Goal: Task Accomplishment & Management: Use online tool/utility

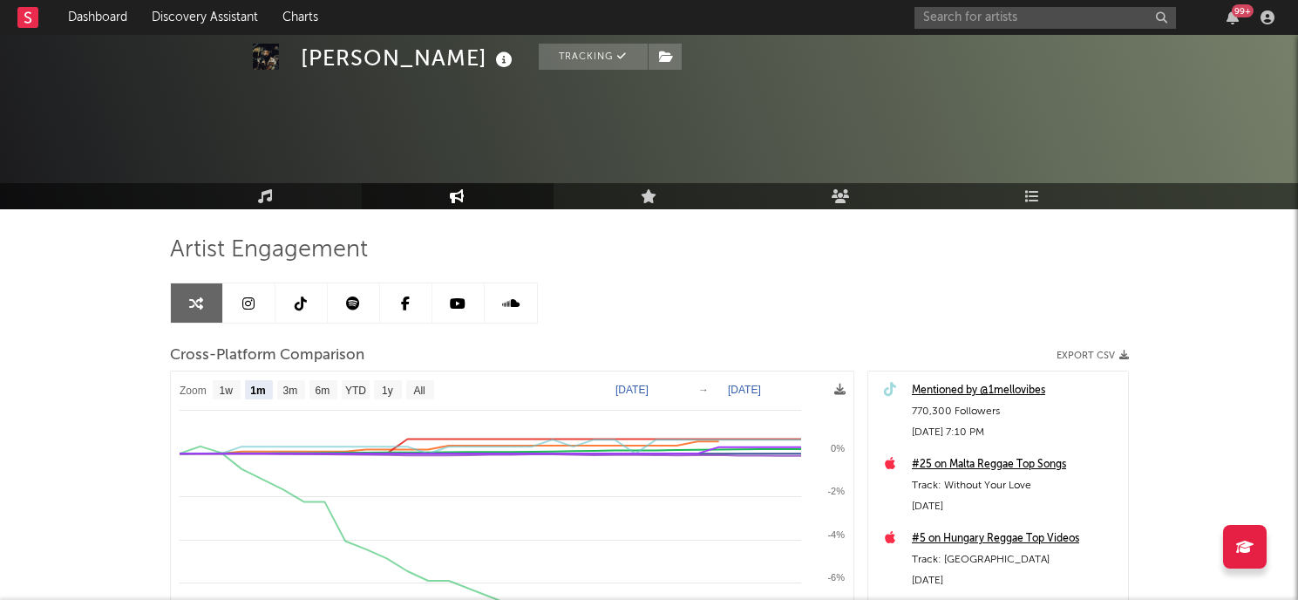
select select "1m"
click at [986, 6] on div "99 +" at bounding box center [1097, 17] width 366 height 35
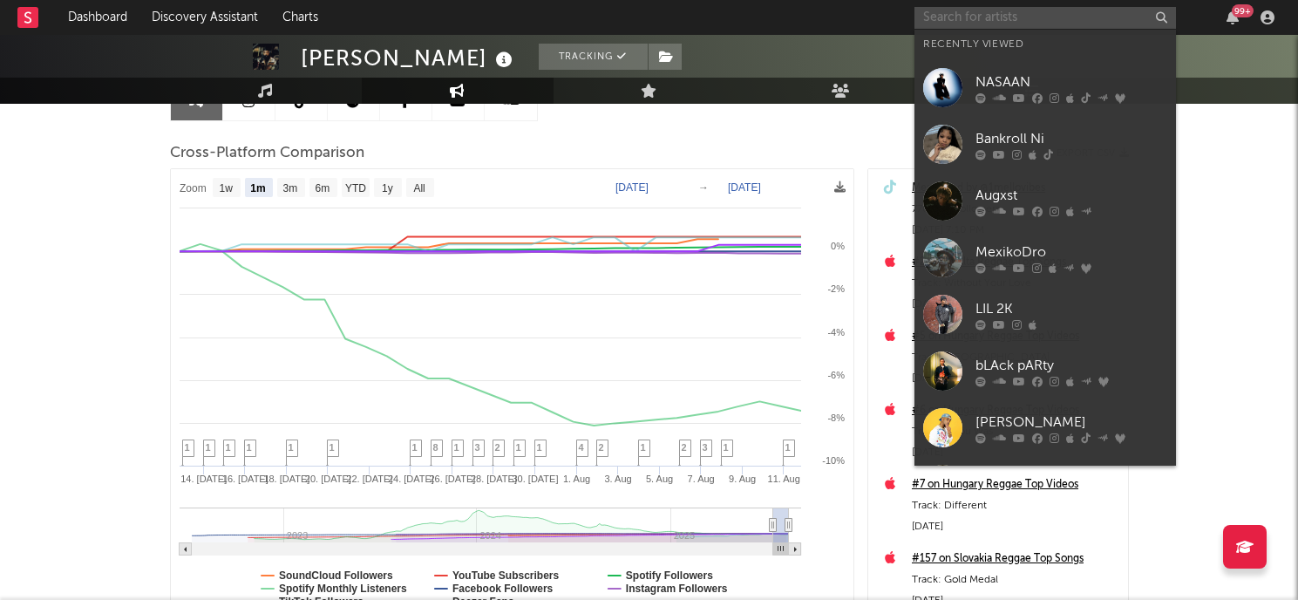
click at [980, 17] on input "text" at bounding box center [1044, 18] width 261 height 22
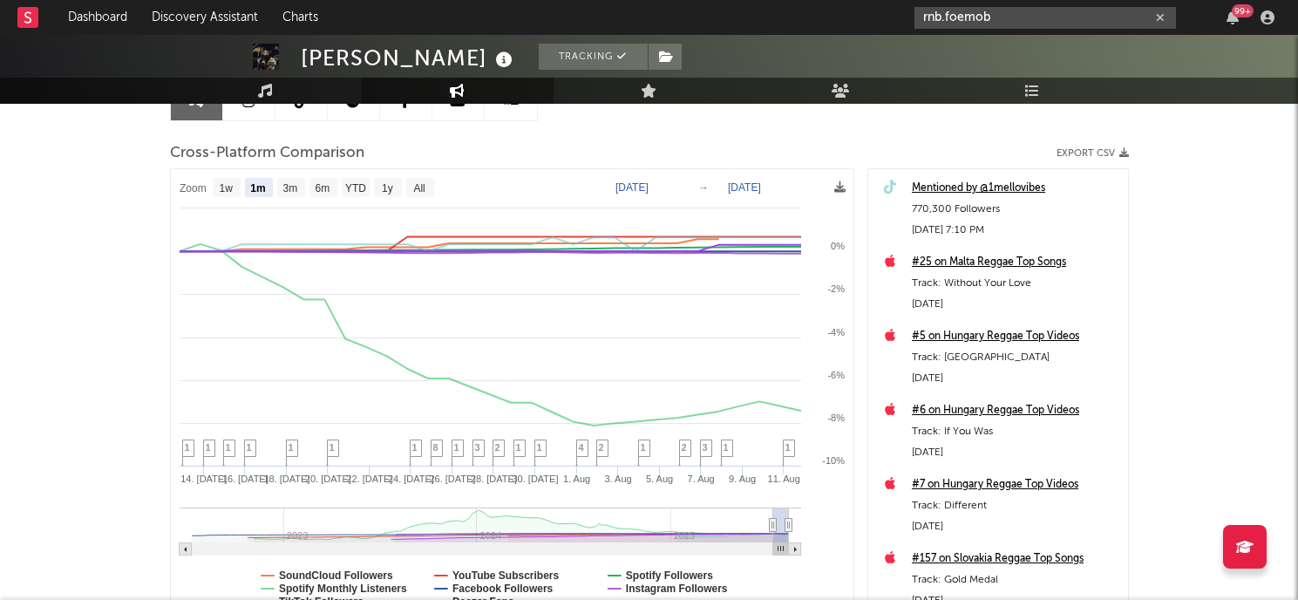
click at [1044, 27] on input "rnb.foemob" at bounding box center [1044, 18] width 261 height 22
type input "rnb.foemob"
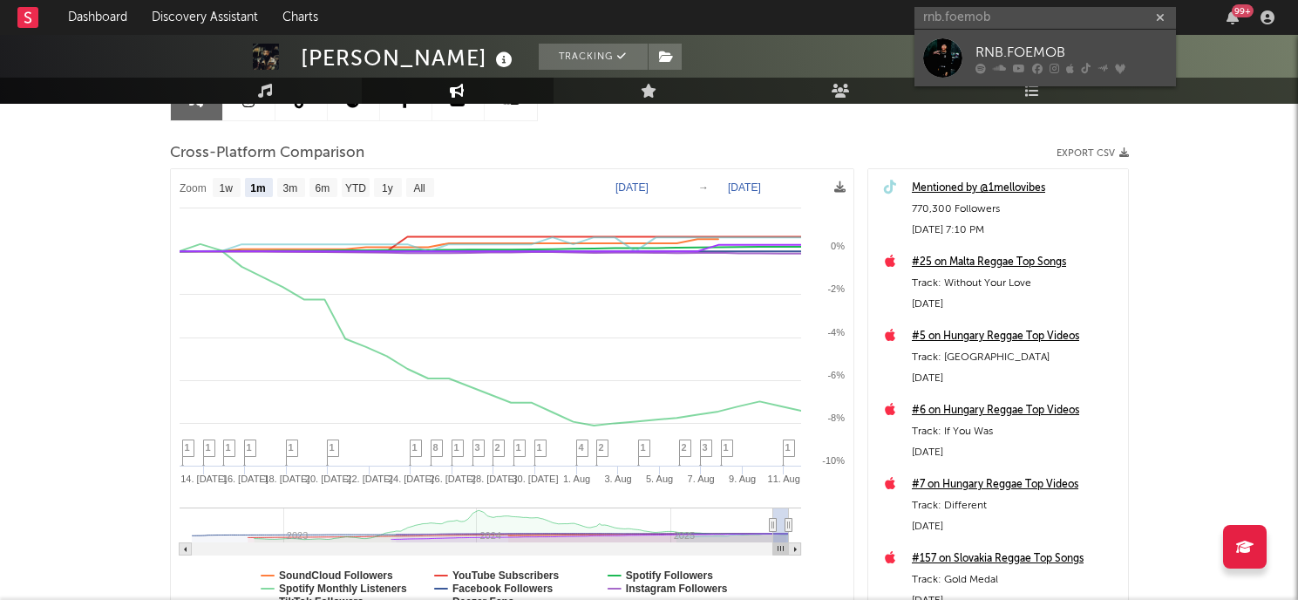
click at [1040, 49] on div "RNB.FOEMOB" at bounding box center [1071, 52] width 192 height 21
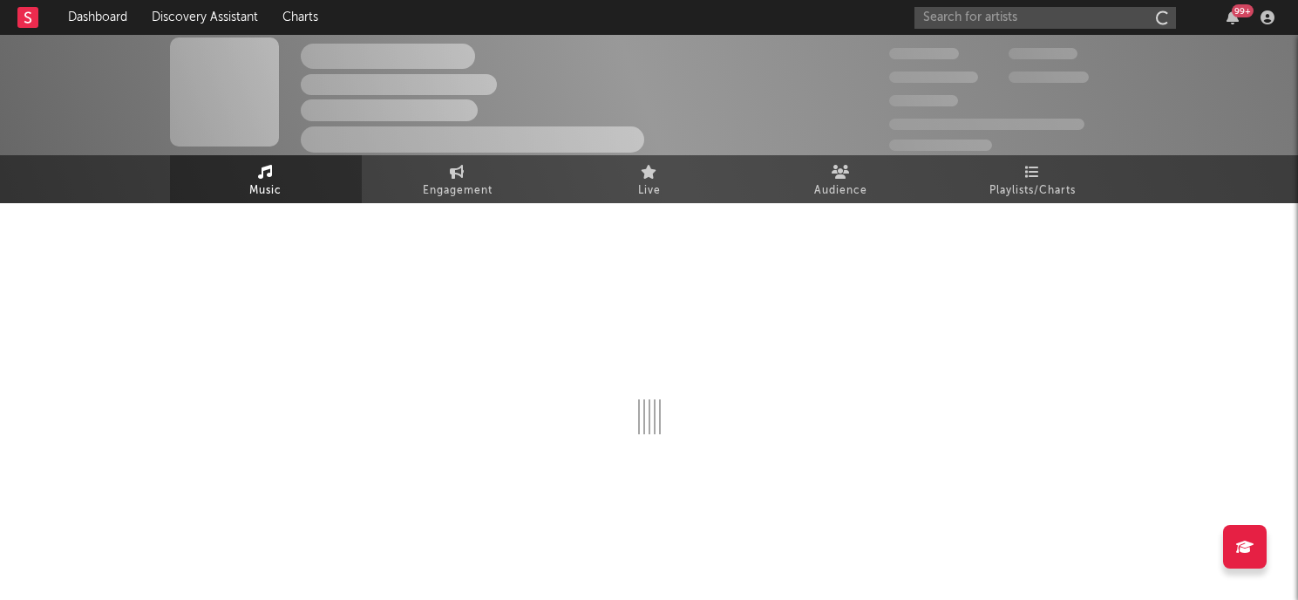
scroll to position [6, 0]
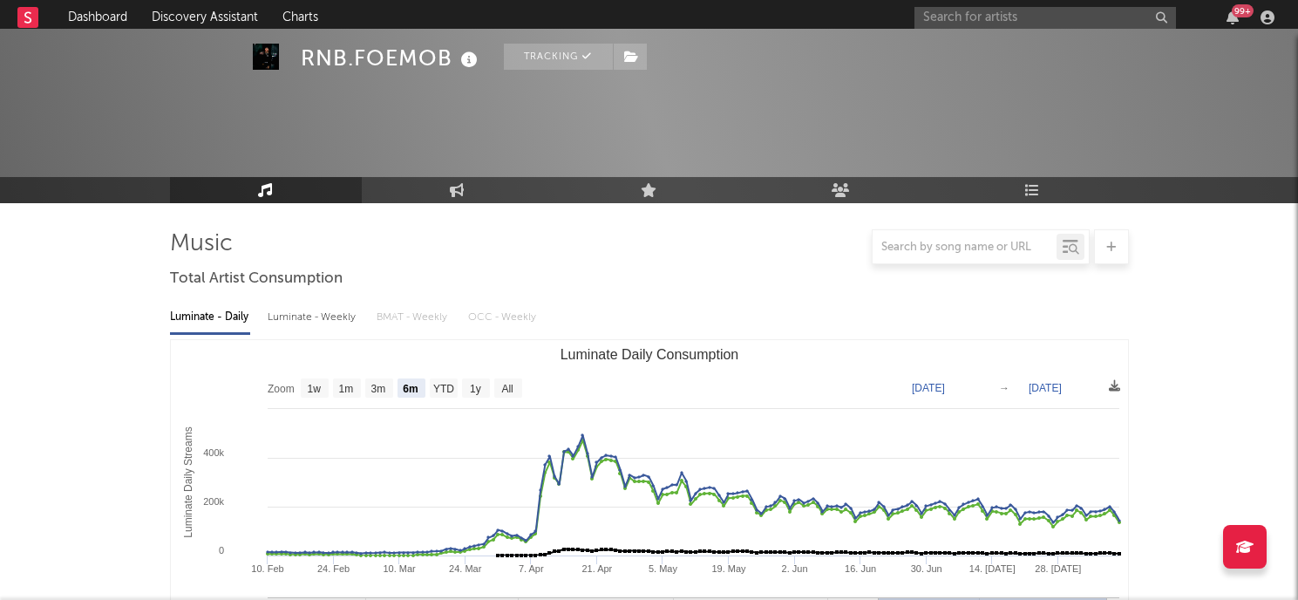
select select "6m"
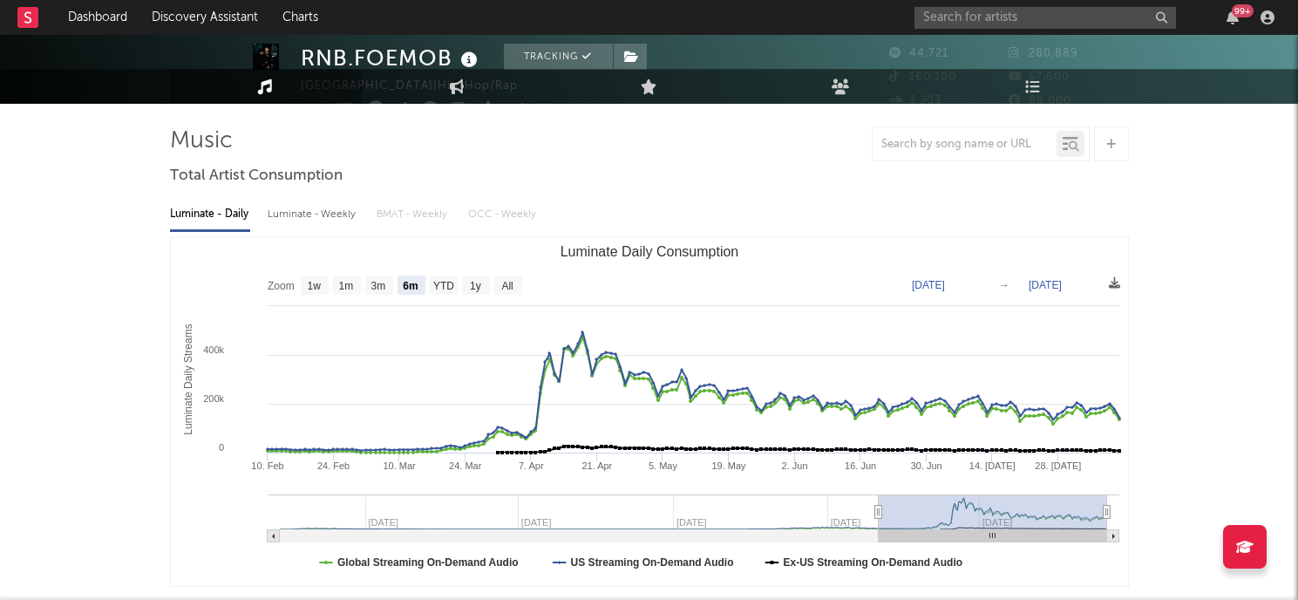
scroll to position [0, 0]
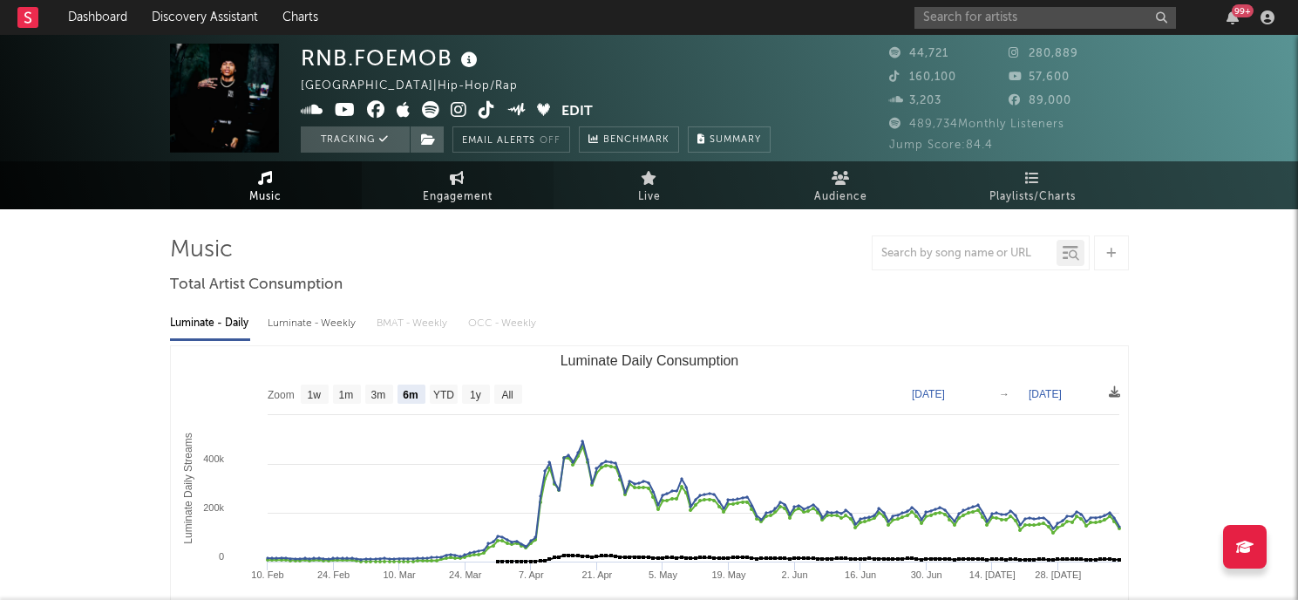
click at [426, 190] on span "Engagement" at bounding box center [458, 196] width 70 height 21
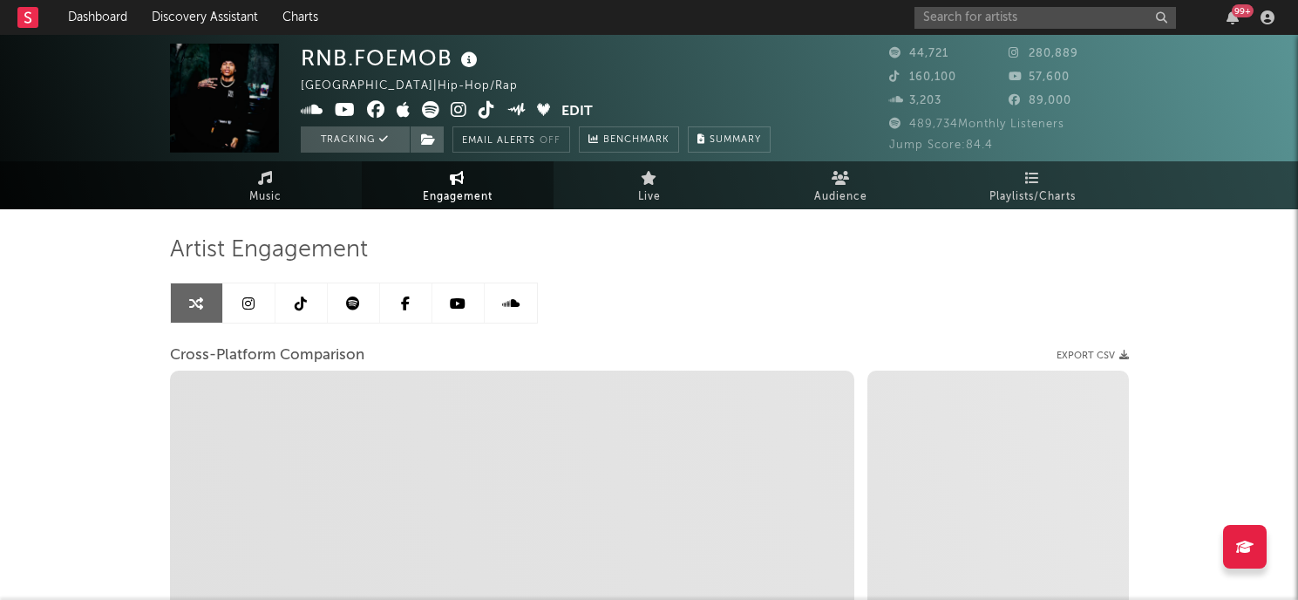
select select "1w"
select select "1m"
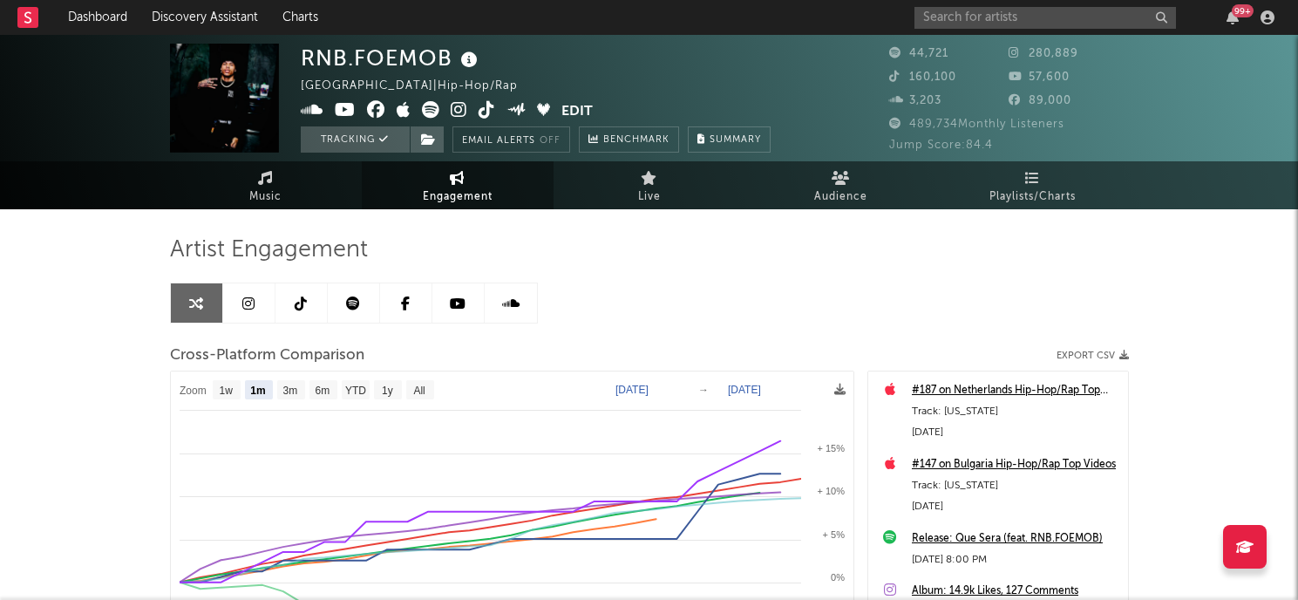
scroll to position [17, 0]
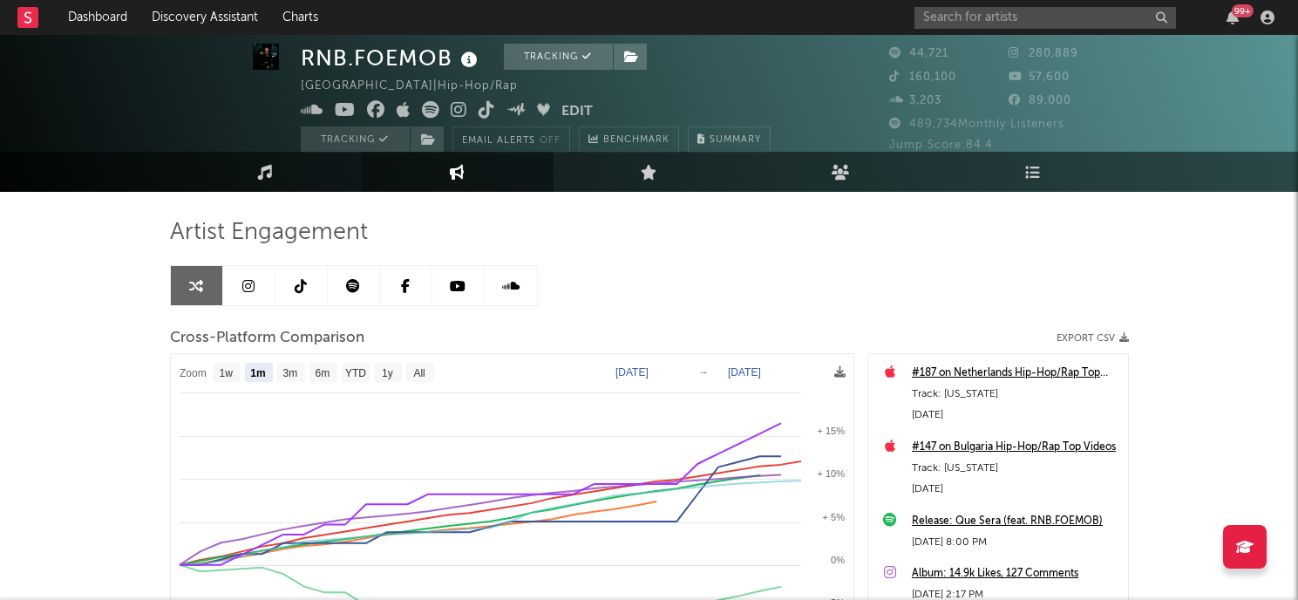
click at [631, 366] on text "[DATE]" at bounding box center [631, 372] width 33 height 12
type input "[DATE]"
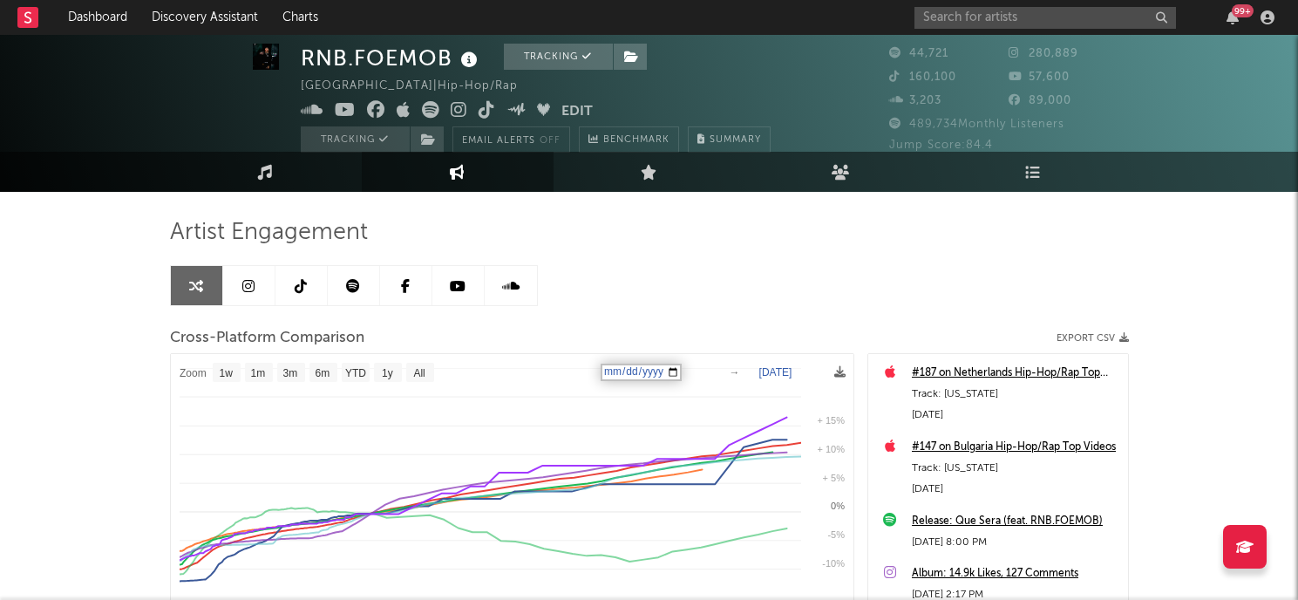
select select "1w"
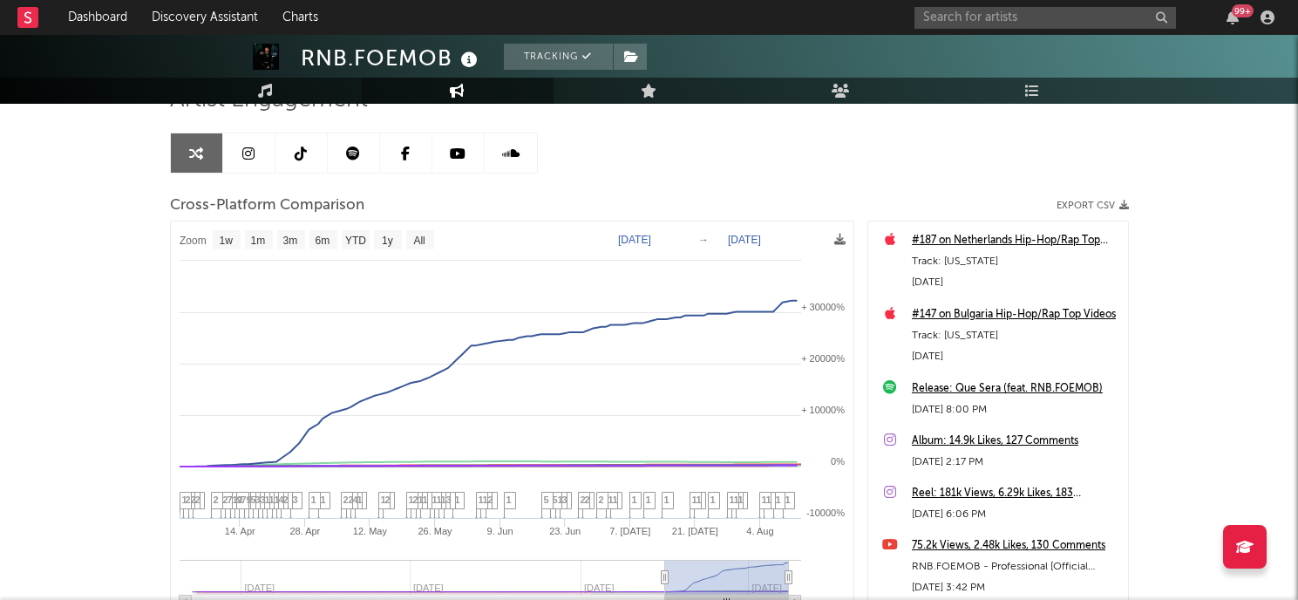
scroll to position [144, 0]
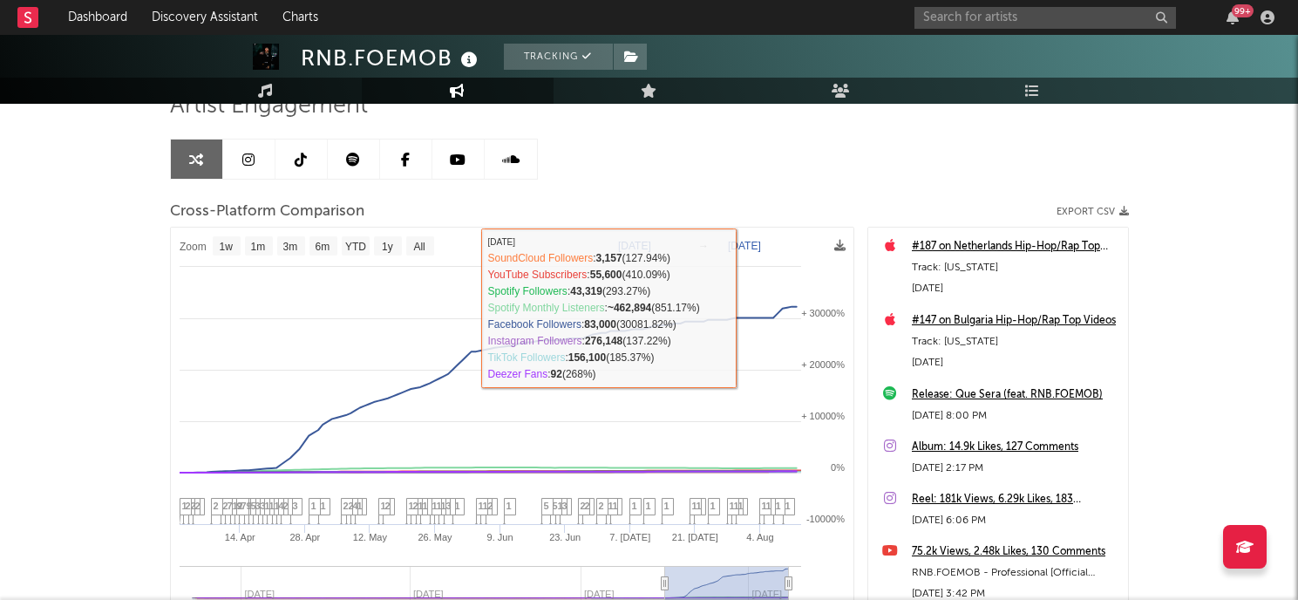
click at [760, 200] on div "Cross-Platform Comparison Export CSV" at bounding box center [649, 212] width 959 height 30
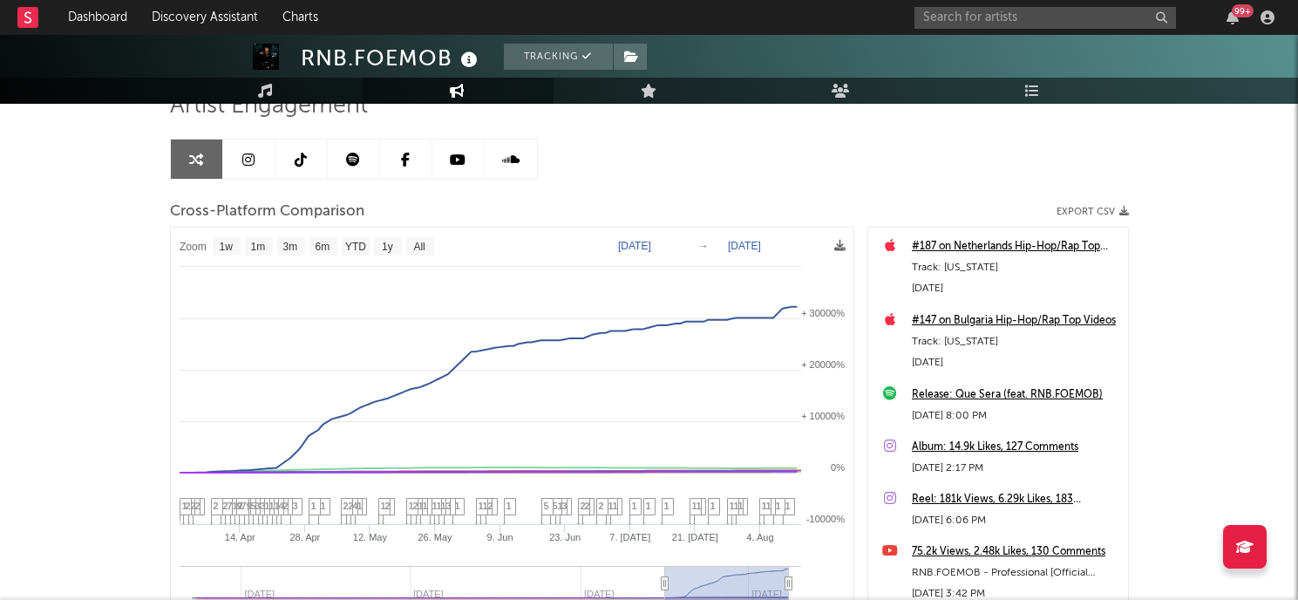
click at [751, 246] on text "[DATE]" at bounding box center [744, 246] width 33 height 12
type input "[DATE]"
select select "1m"
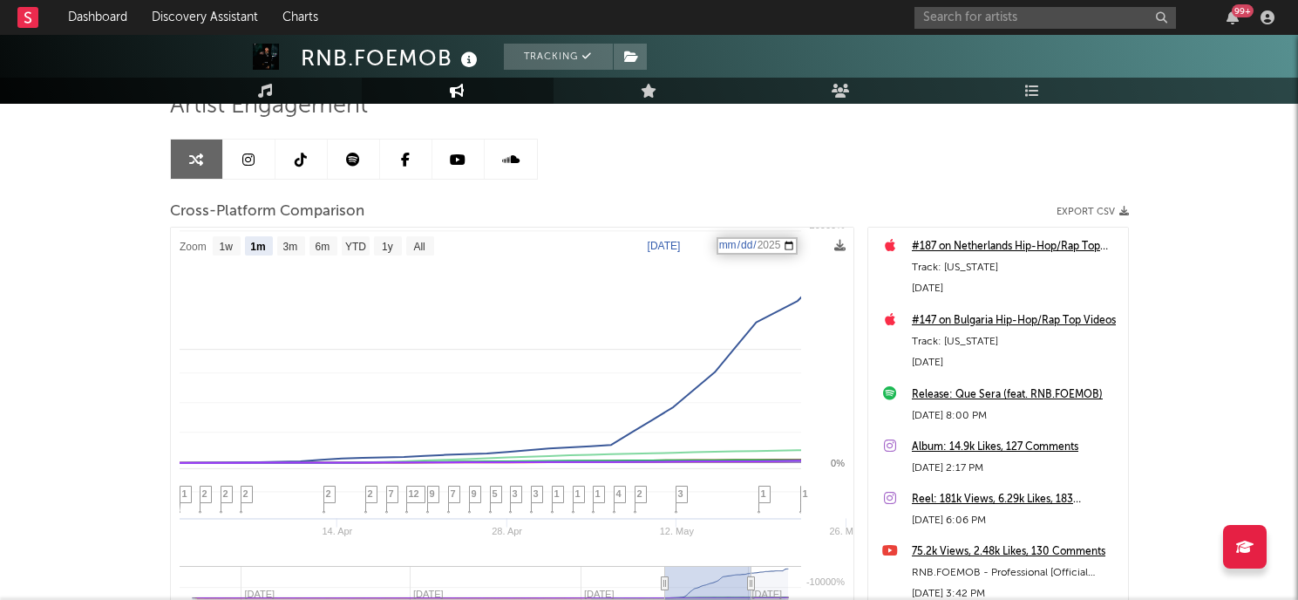
select select "1m"
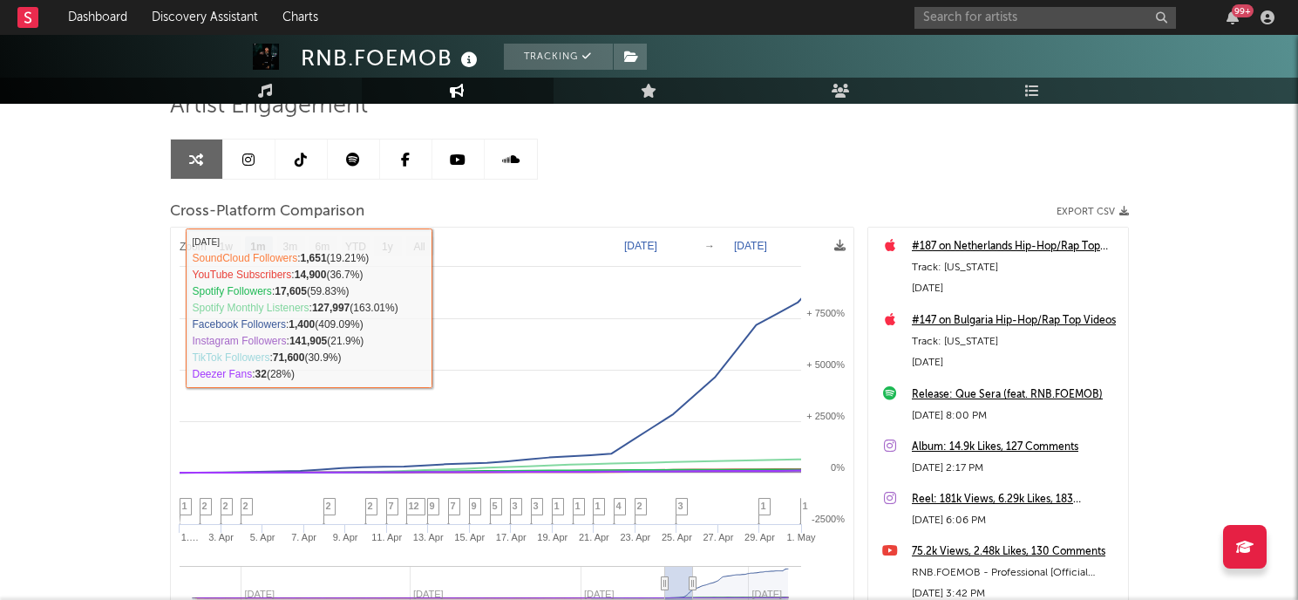
click at [640, 251] on rect at bounding box center [512, 455] width 682 height 456
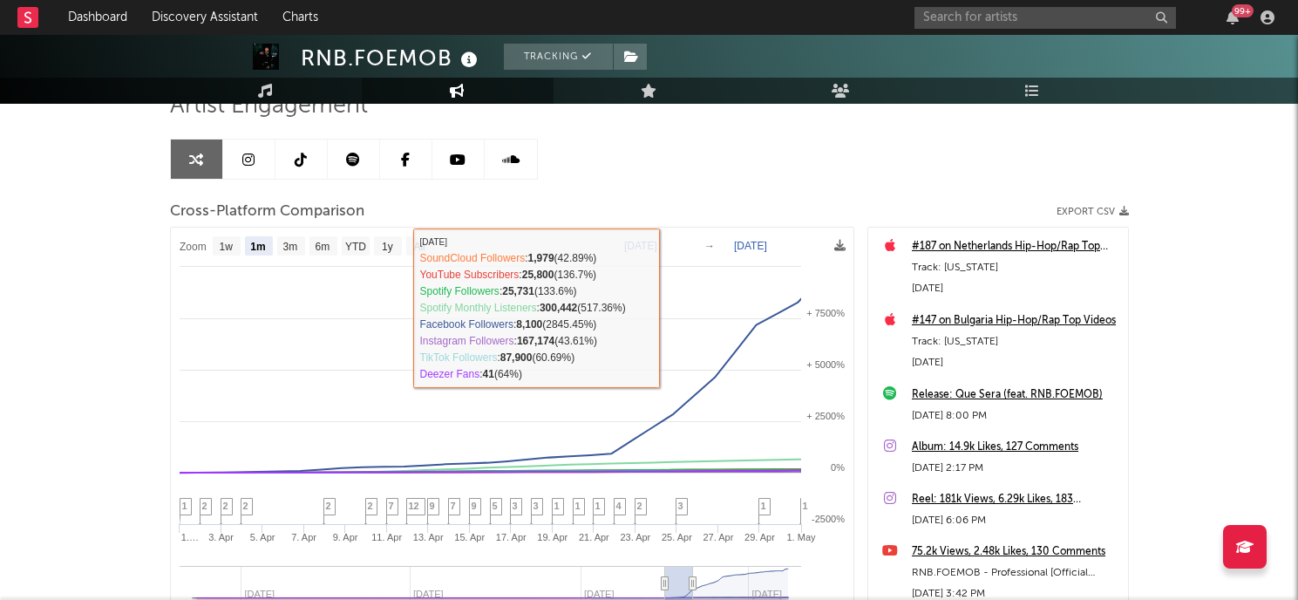
click at [638, 222] on div "Cross-Platform Comparison Export CSV" at bounding box center [649, 212] width 959 height 30
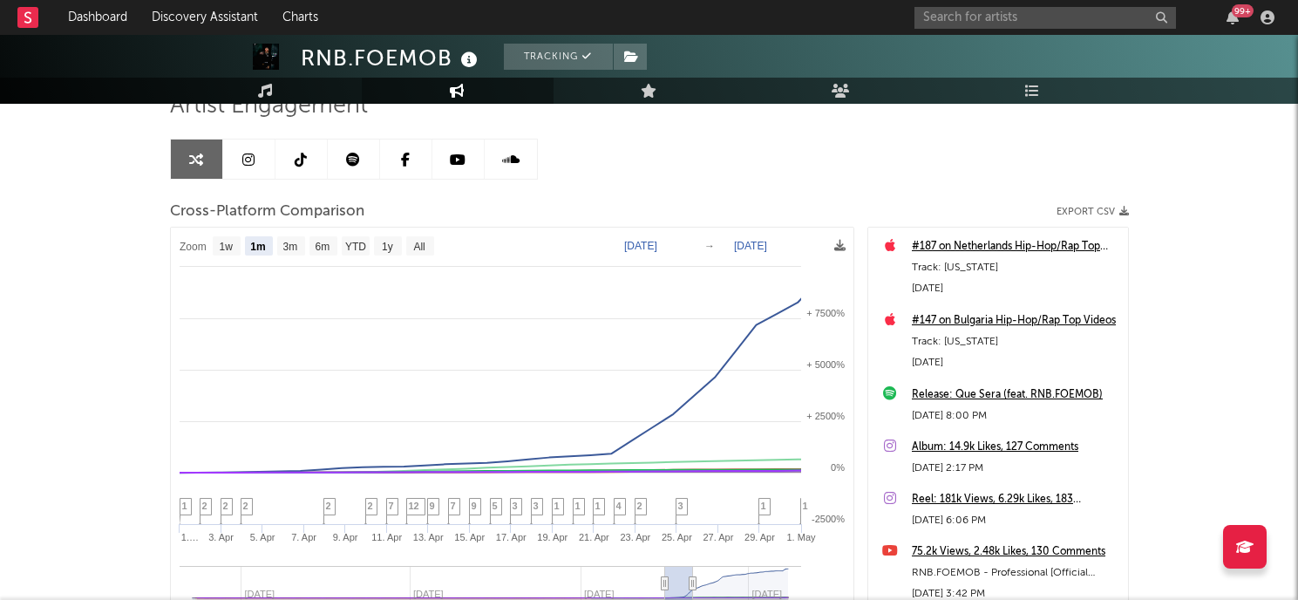
click at [641, 191] on div "Artist Engagement Cross-Platform Comparison Export CSV Zoom 1w 1m 3m 6m YTD 1y …" at bounding box center [649, 388] width 959 height 593
click at [637, 240] on text "[DATE]" at bounding box center [640, 246] width 33 height 12
type input "[DATE]"
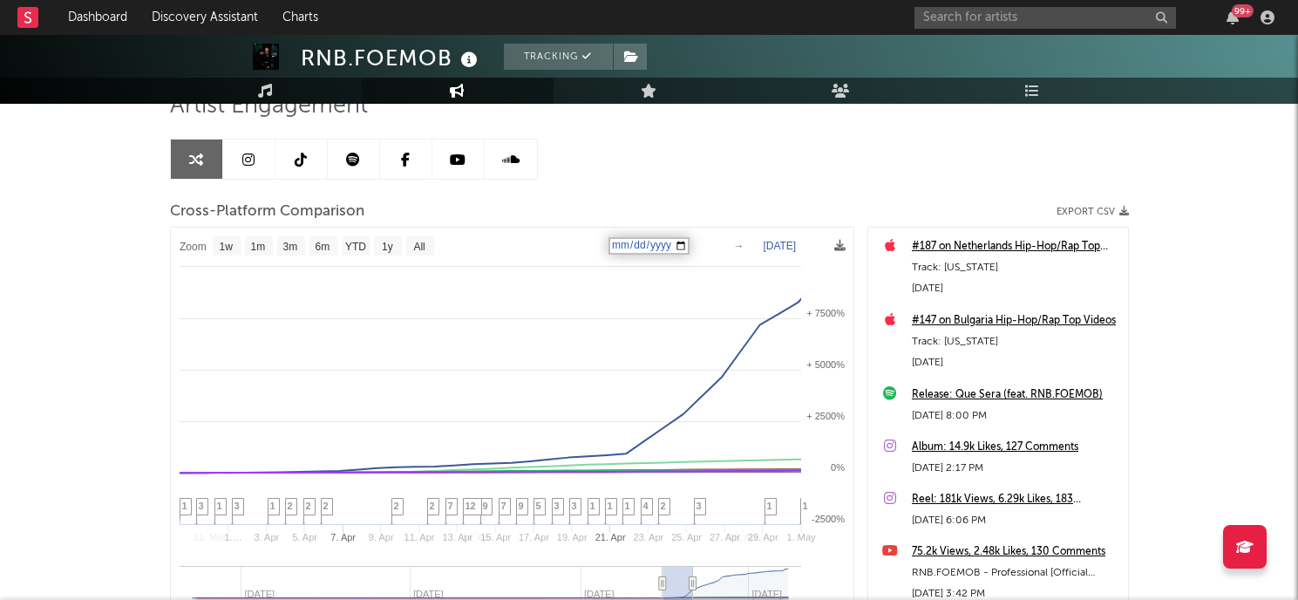
select select "1w"
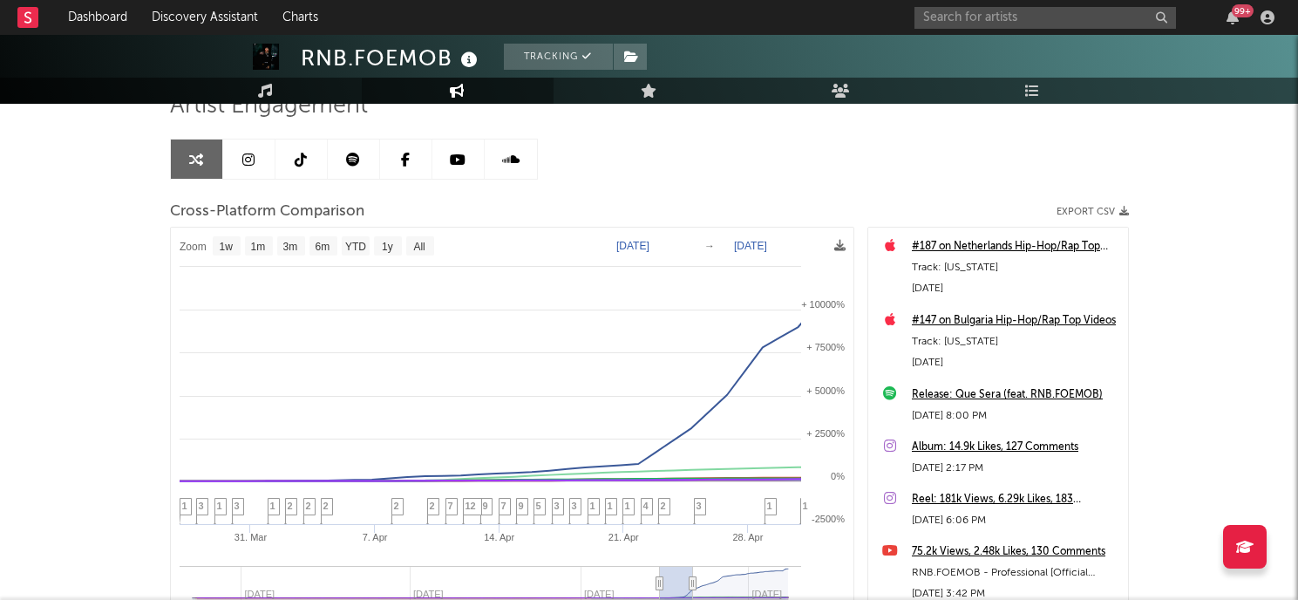
click at [645, 241] on text "[DATE]" at bounding box center [632, 246] width 33 height 12
click at [685, 246] on input "[DATE]" at bounding box center [644, 245] width 81 height 17
select select "1w"
